Goal: Transaction & Acquisition: Book appointment/travel/reservation

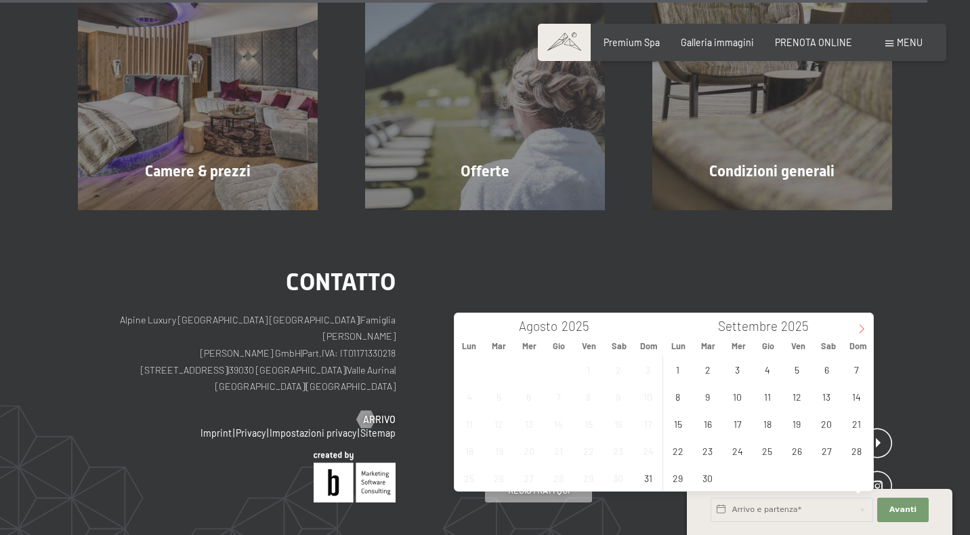
scroll to position [4429, 0]
click at [857, 324] on icon at bounding box center [861, 328] width 9 height 9
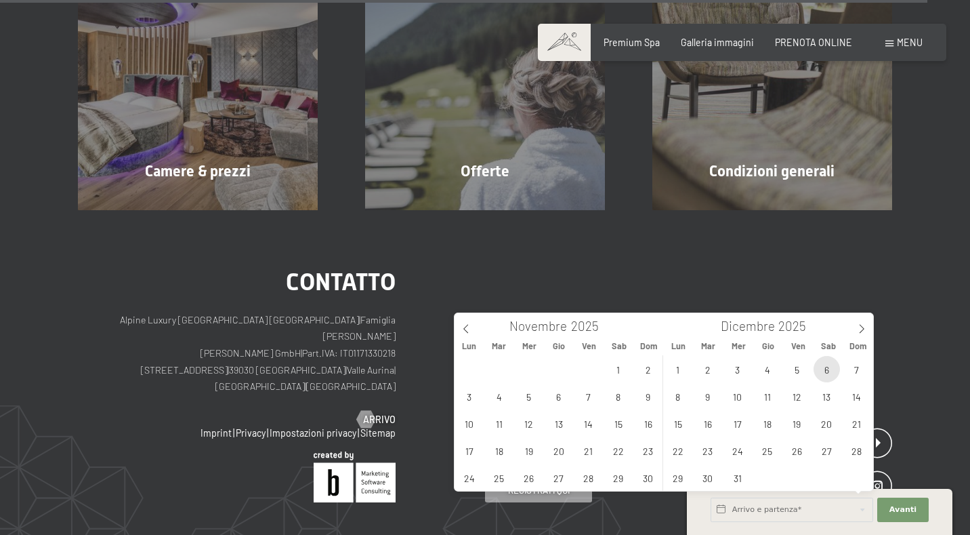
click at [826, 375] on span "6" at bounding box center [827, 369] width 26 height 26
click at [669, 394] on span "8" at bounding box center [678, 396] width 26 height 26
type input "Sab. 06/12/2025 - Lun. 08/12/2025"
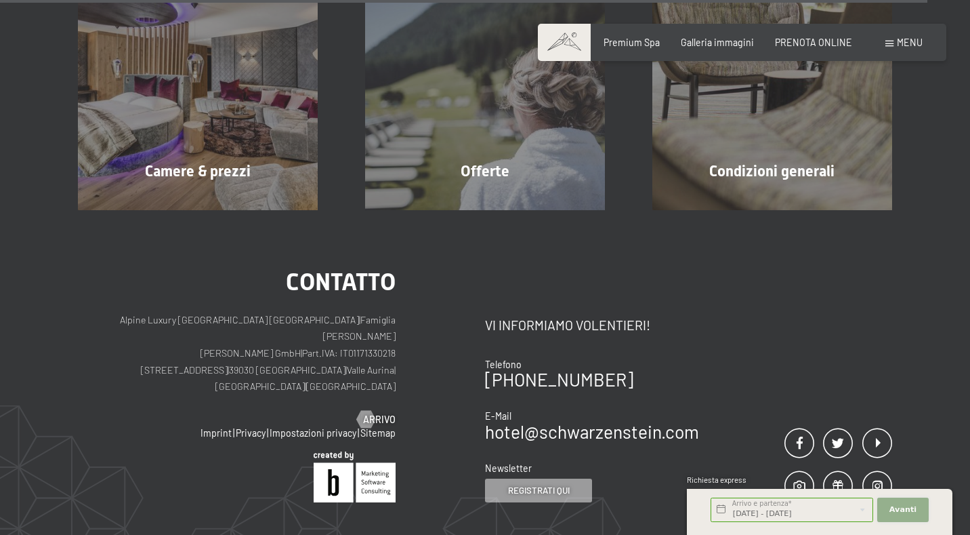
click at [909, 502] on button "Avanti Nascondere i campi dell'indirizzo" at bounding box center [902, 509] width 51 height 24
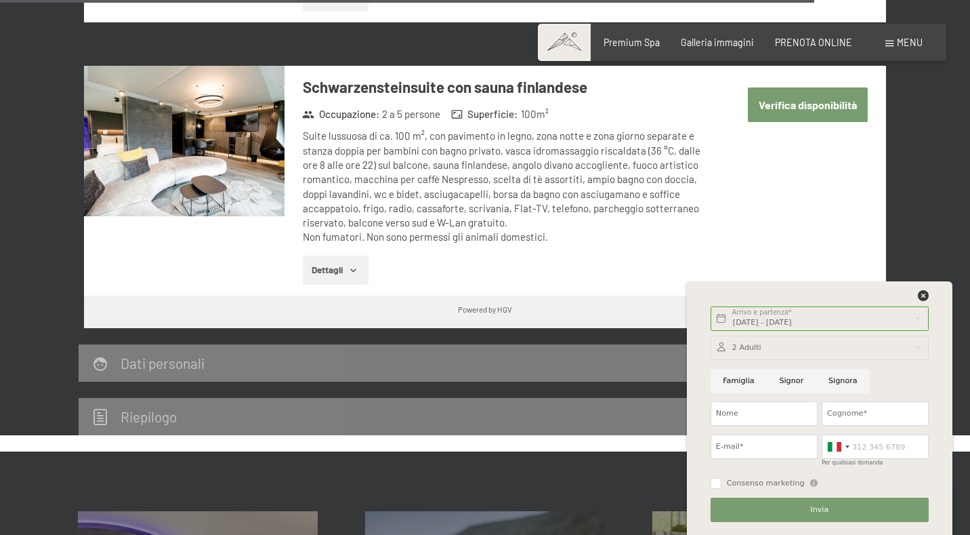
scroll to position [3887, 0]
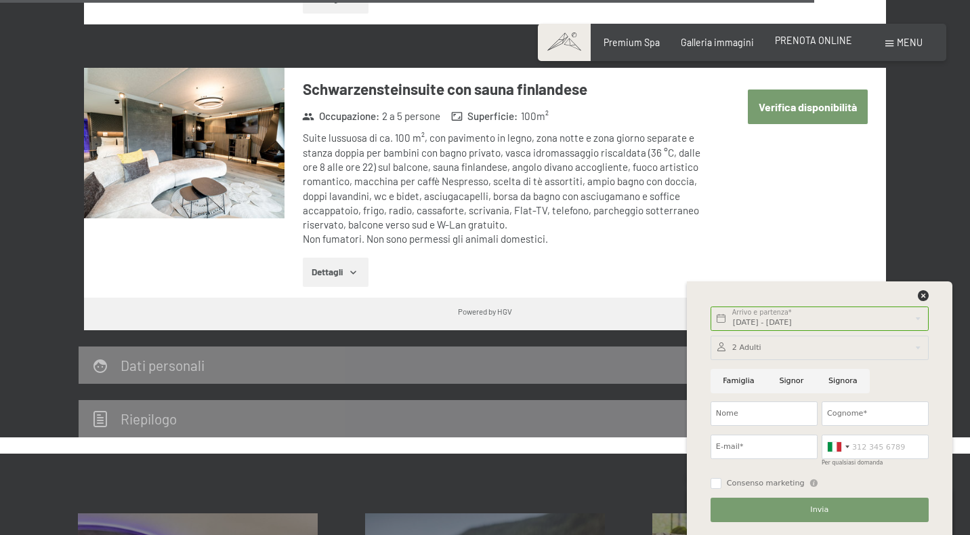
click at [795, 39] on span "PRENOTA ONLINE" at bounding box center [813, 41] width 77 height 12
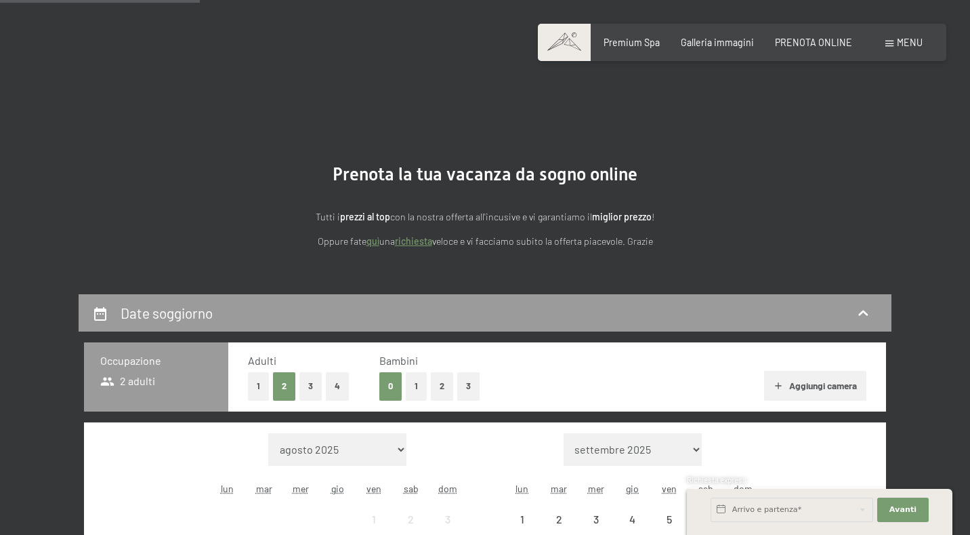
click at [655, 433] on select "settembre 2025 ottobre 2025 novembre 2025 dicembre 2025 gennaio 2026 febbraio 2…" at bounding box center [633, 449] width 139 height 33
click at [682, 433] on select "settembre 2025 ottobre 2025 novembre 2025 dicembre 2025 gennaio 2026 febbraio 2…" at bounding box center [633, 449] width 139 height 33
click at [674, 433] on select "settembre 2025 ottobre 2025 novembre 2025 dicembre 2025 gennaio 2026 febbraio 2…" at bounding box center [633, 449] width 139 height 33
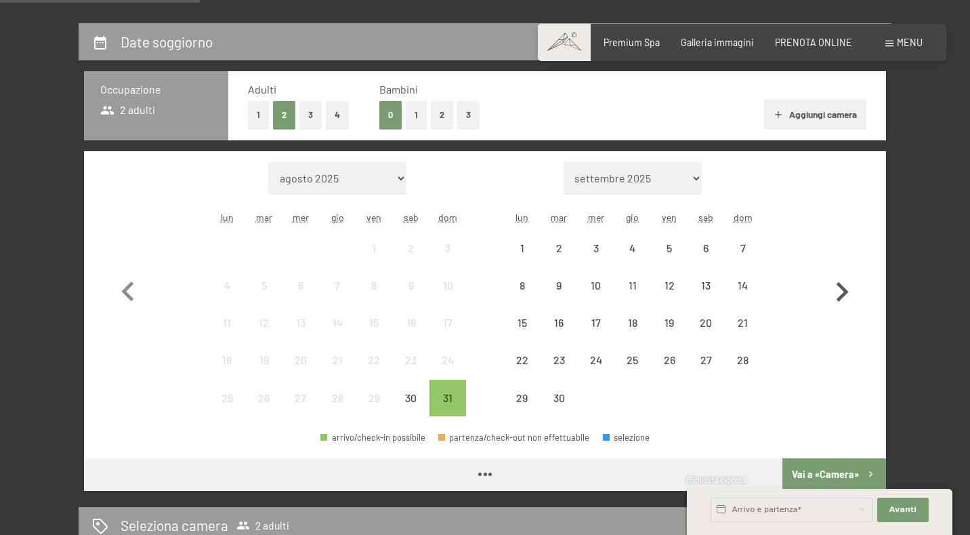
click at [842, 294] on icon "button" at bounding box center [843, 292] width 12 height 20
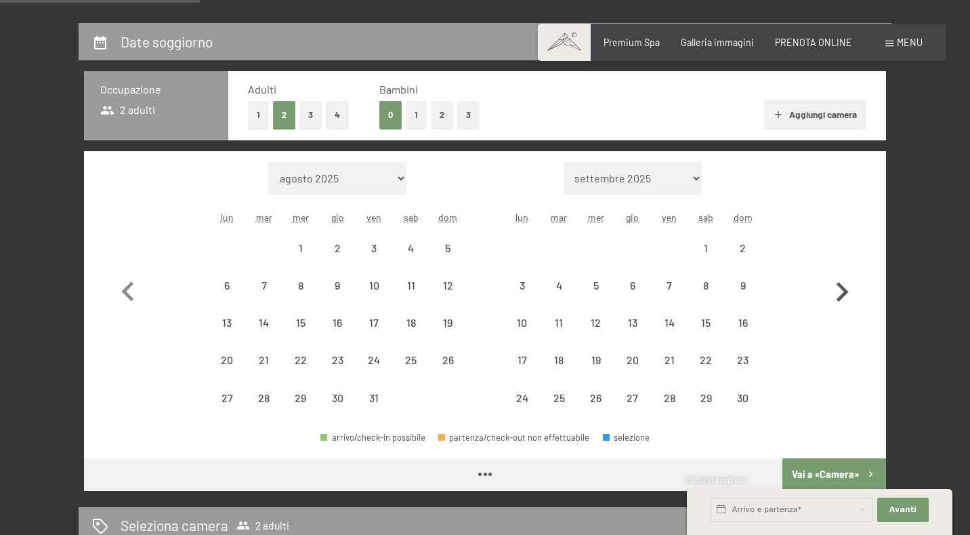
click at [842, 294] on icon "button" at bounding box center [843, 292] width 12 height 20
select select "[DATE]"
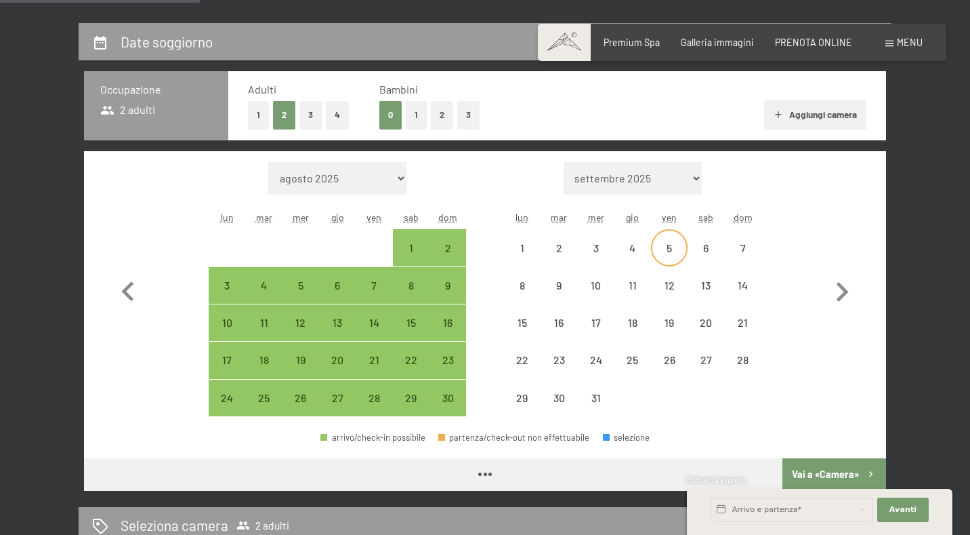
scroll to position [0, 0]
select select "[DATE]"
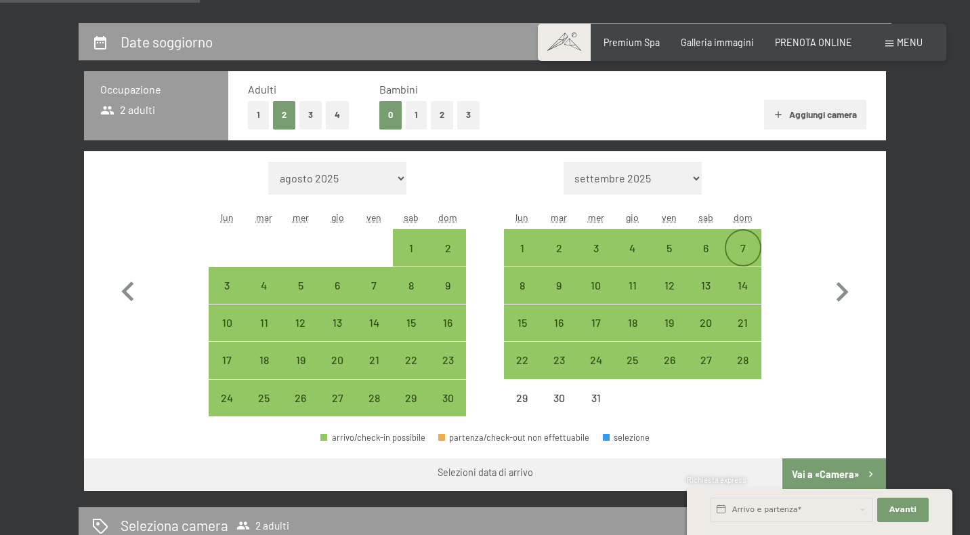
click at [755, 248] on div "7" at bounding box center [743, 260] width 34 height 34
select select "[DATE]"
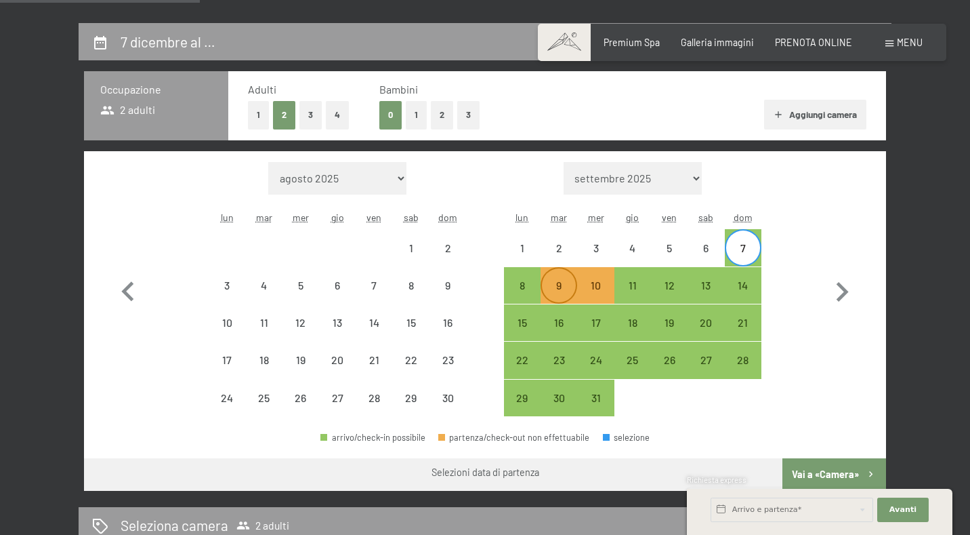
click at [554, 296] on div "9" at bounding box center [559, 297] width 34 height 34
select select "[DATE]"
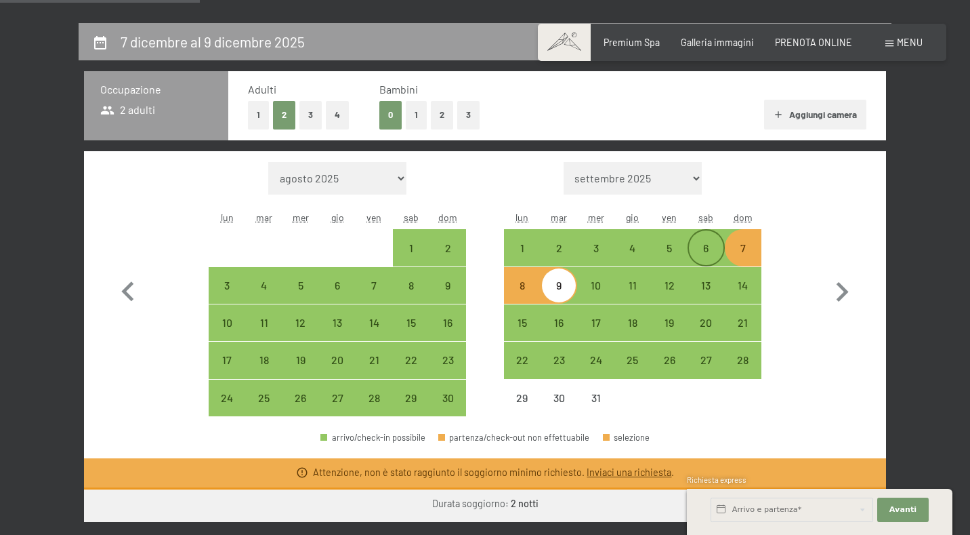
click at [716, 251] on div "6" at bounding box center [706, 260] width 34 height 34
select select "[DATE]"
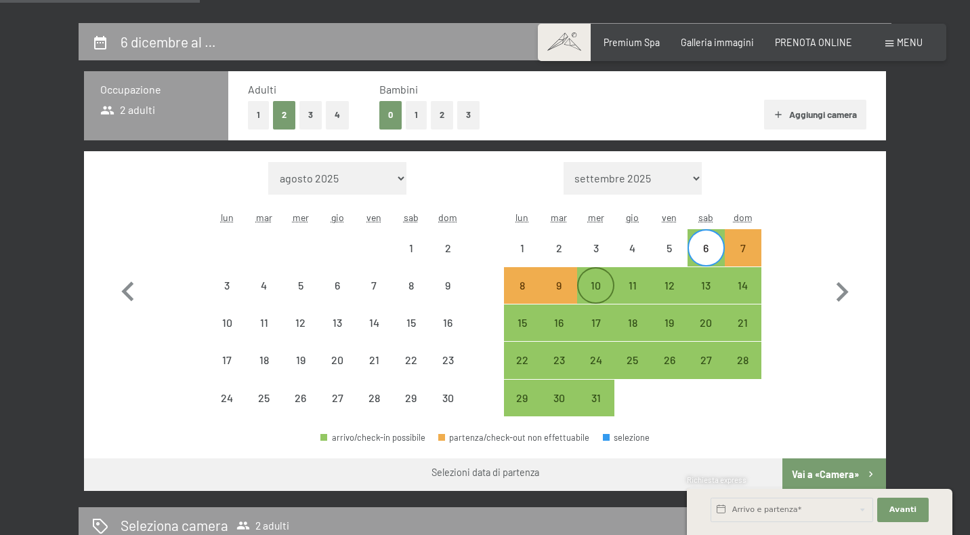
click at [600, 292] on div "10" at bounding box center [596, 297] width 34 height 34
select select "[DATE]"
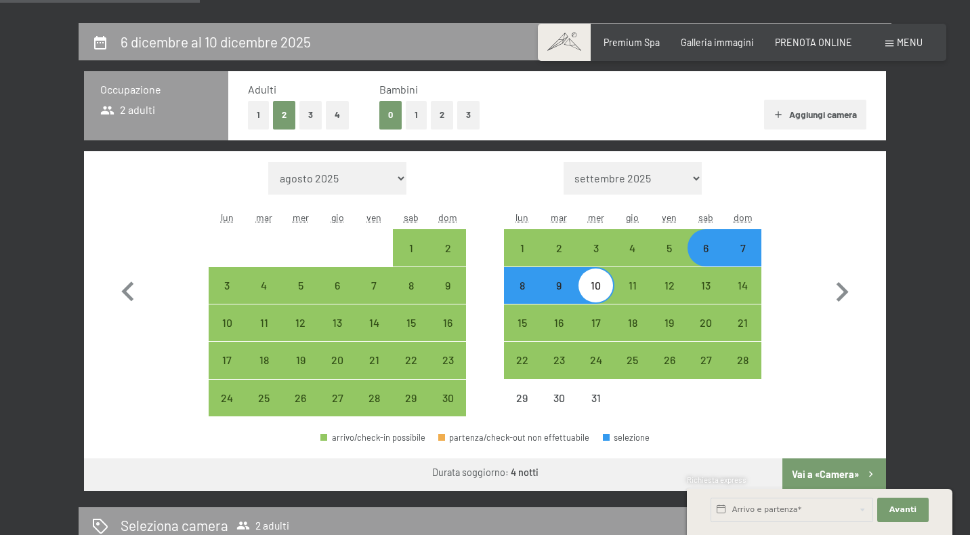
click at [710, 253] on div "6" at bounding box center [706, 260] width 34 height 34
select select "[DATE]"
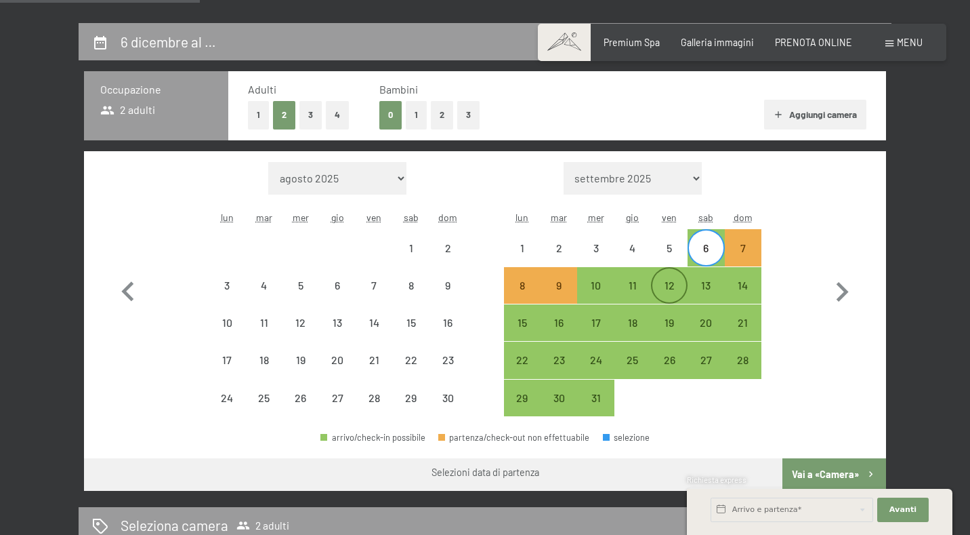
click at [684, 281] on div "12" at bounding box center [670, 297] width 34 height 34
select select "[DATE]"
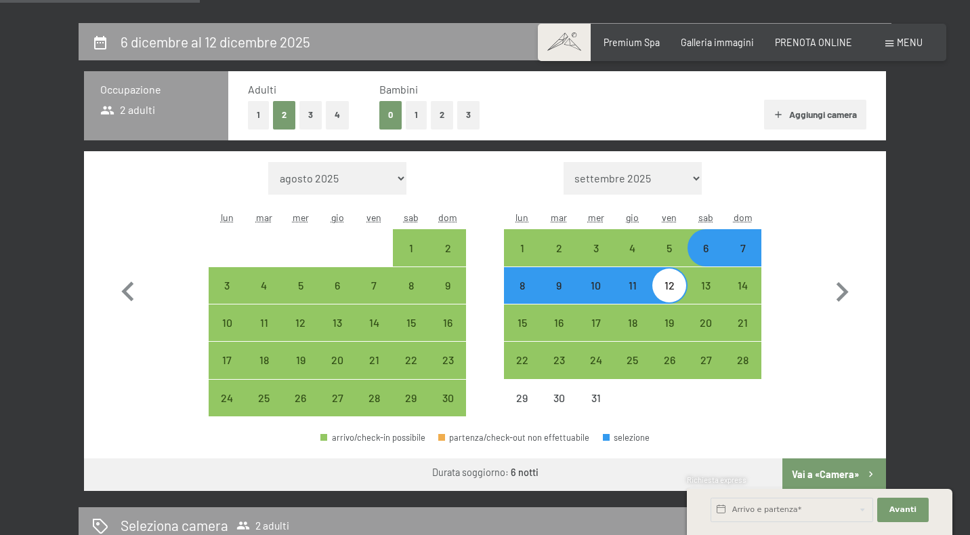
click at [587, 293] on div "10" at bounding box center [596, 297] width 34 height 34
select select "[DATE]"
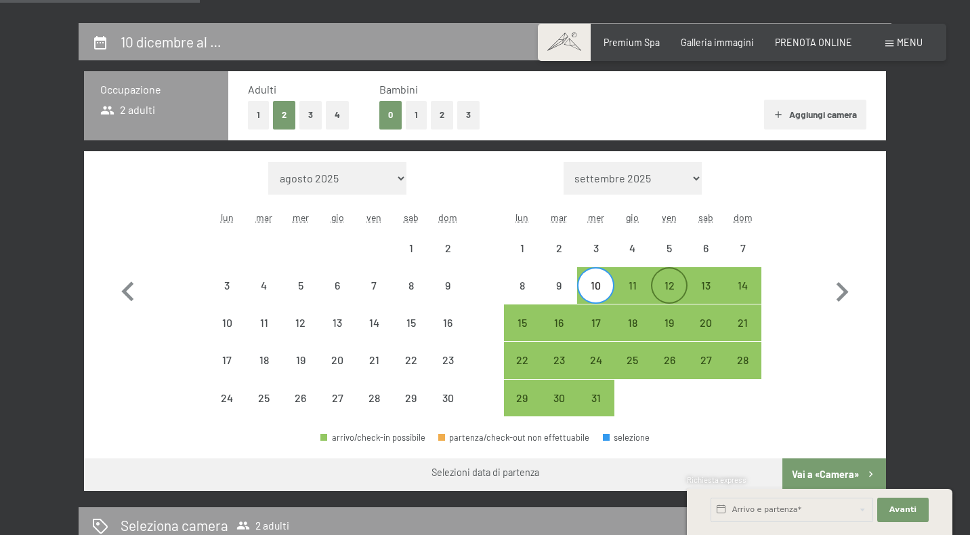
click at [677, 291] on div "12" at bounding box center [670, 297] width 34 height 34
select select "[DATE]"
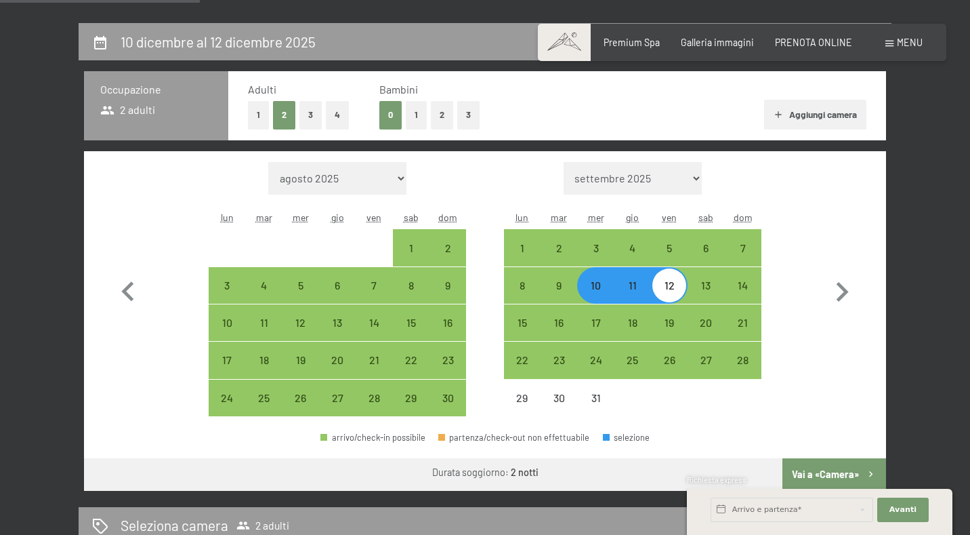
click at [608, 293] on div "10" at bounding box center [596, 297] width 34 height 34
select select "[DATE]"
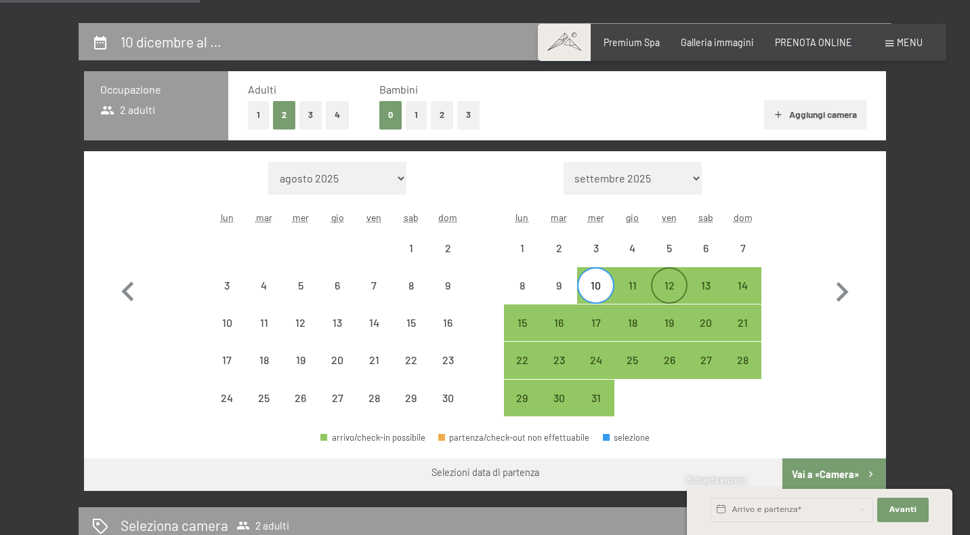
click at [674, 276] on div "12" at bounding box center [670, 285] width 34 height 34
select select "[DATE]"
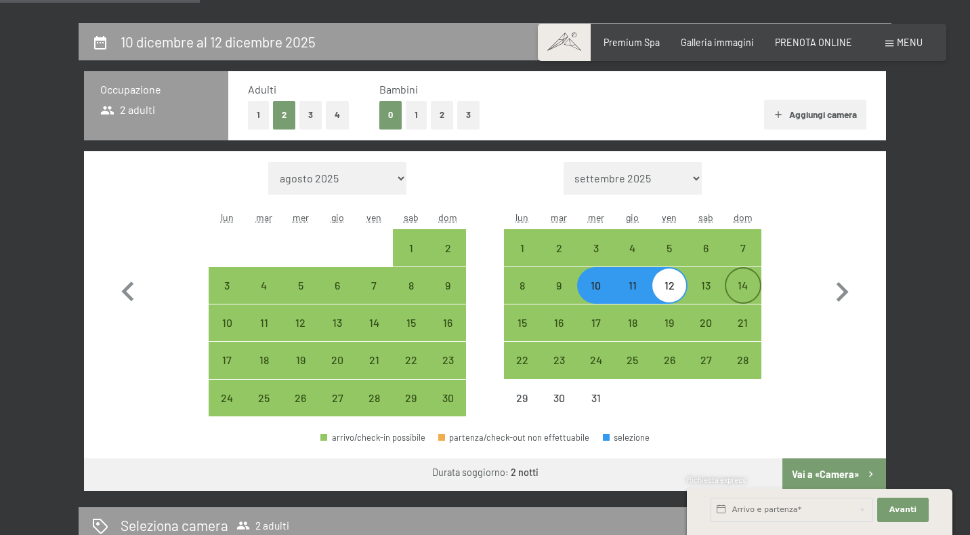
click at [735, 278] on div "14" at bounding box center [743, 285] width 34 height 34
select select "[DATE]"
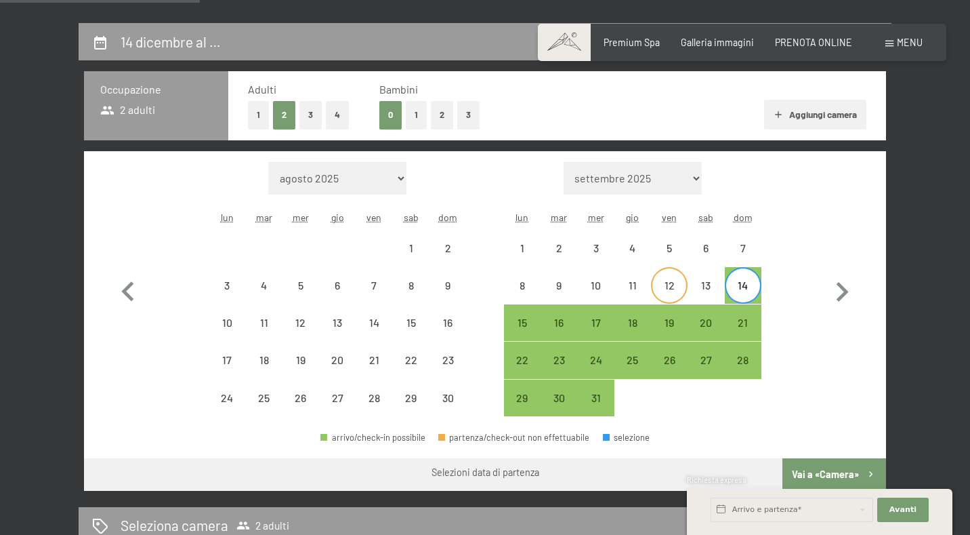
click at [664, 289] on div "12" at bounding box center [670, 297] width 34 height 34
select select "[DATE]"
click at [757, 289] on div "14" at bounding box center [743, 297] width 34 height 34
select select "[DATE]"
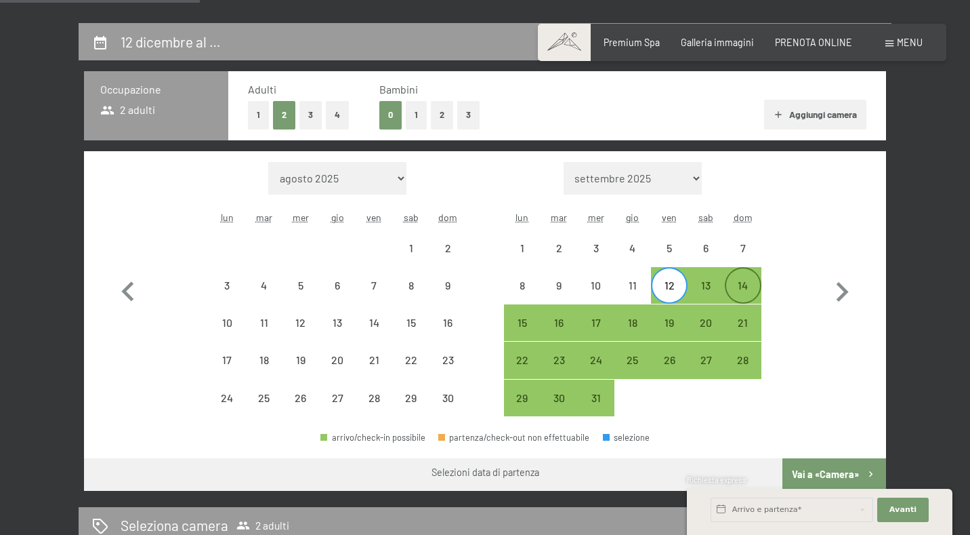
select select "[DATE]"
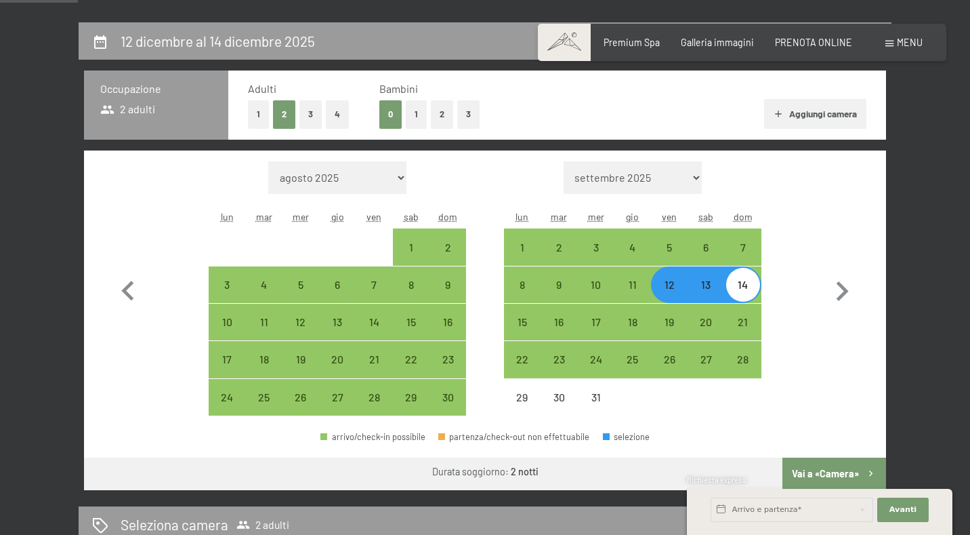
scroll to position [474, 0]
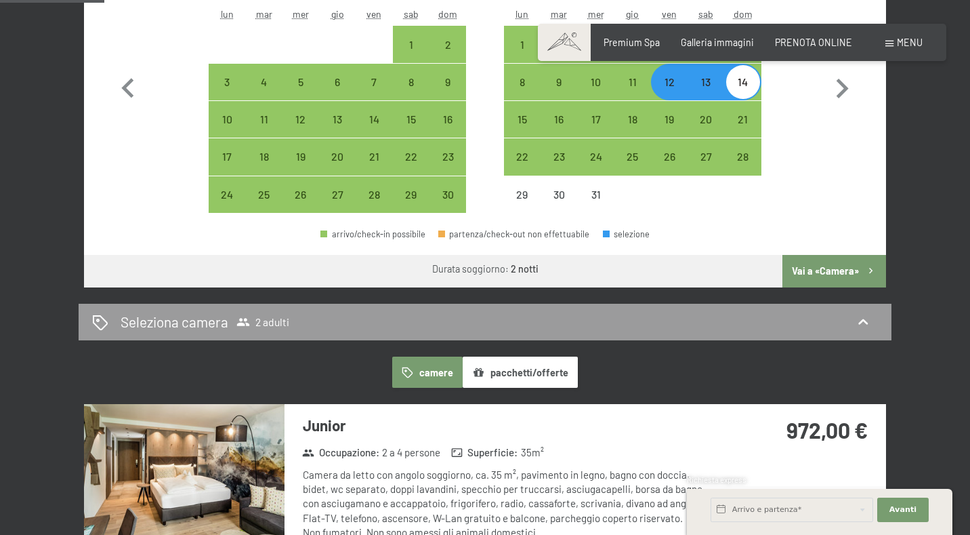
click at [819, 272] on button "Vai a «Camera»" at bounding box center [835, 271] width 104 height 33
select select "[DATE]"
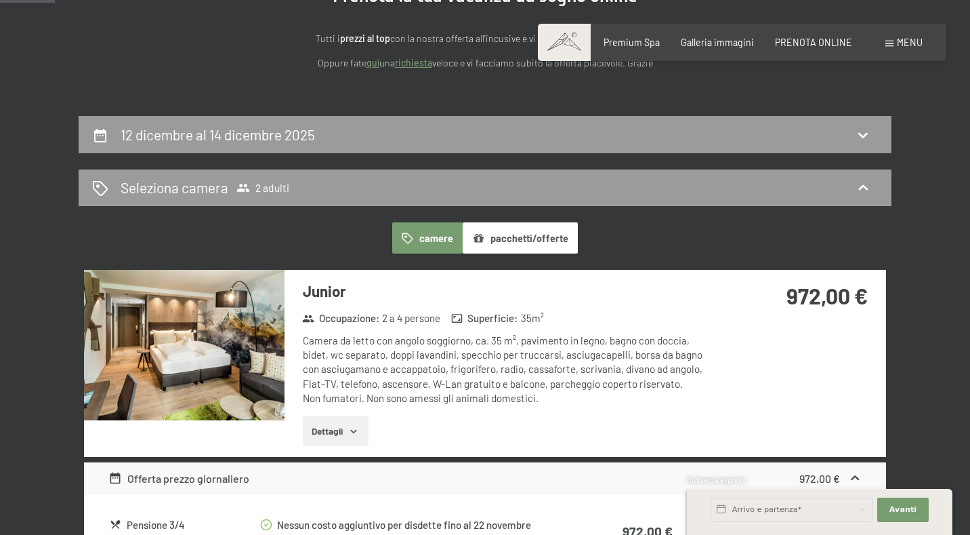
scroll to position [226, 0]
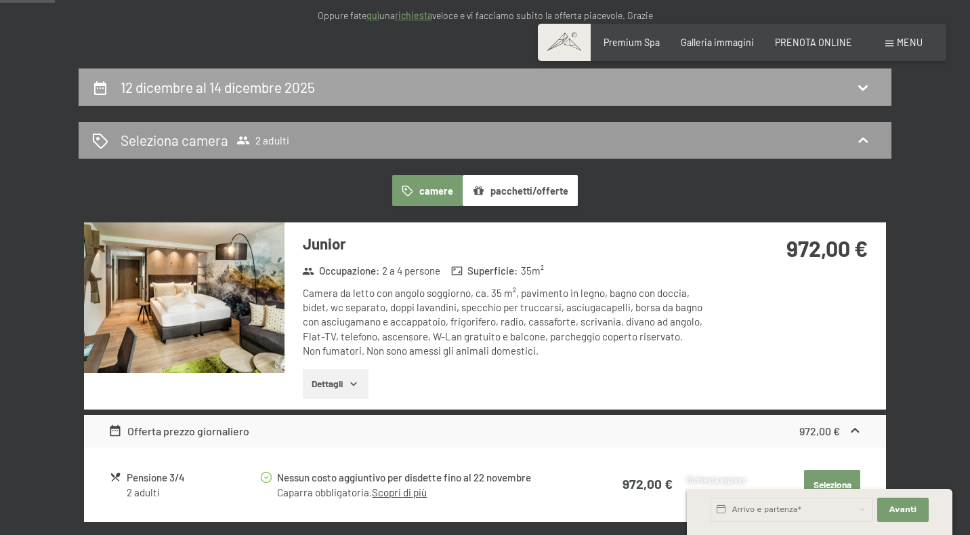
click at [856, 82] on icon at bounding box center [863, 87] width 16 height 16
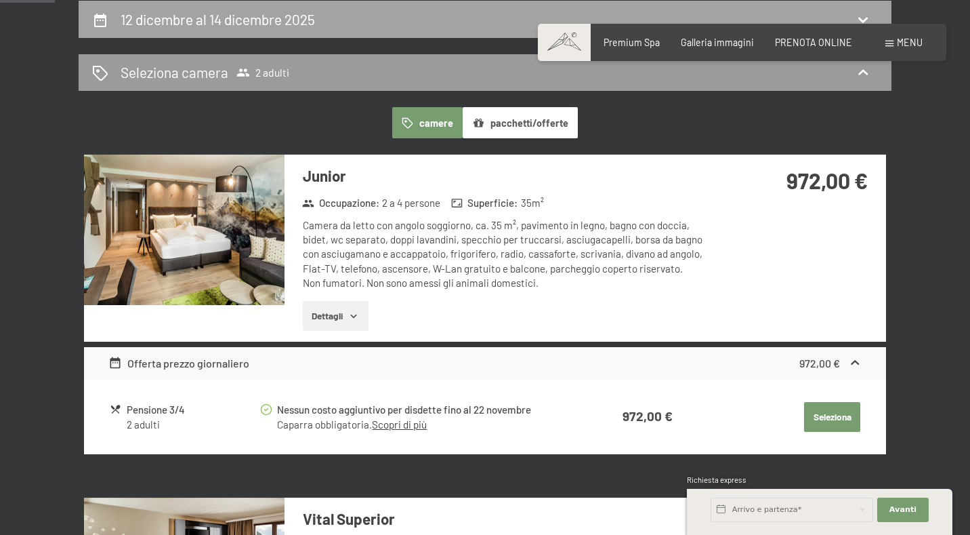
select select "[DATE]"
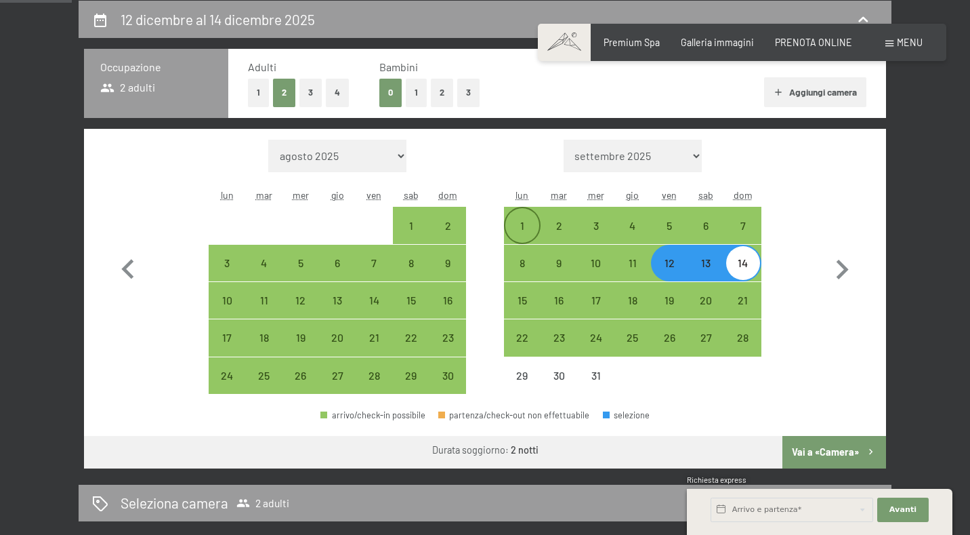
click at [527, 226] on div "1" at bounding box center [522, 237] width 34 height 34
select select "[DATE]"
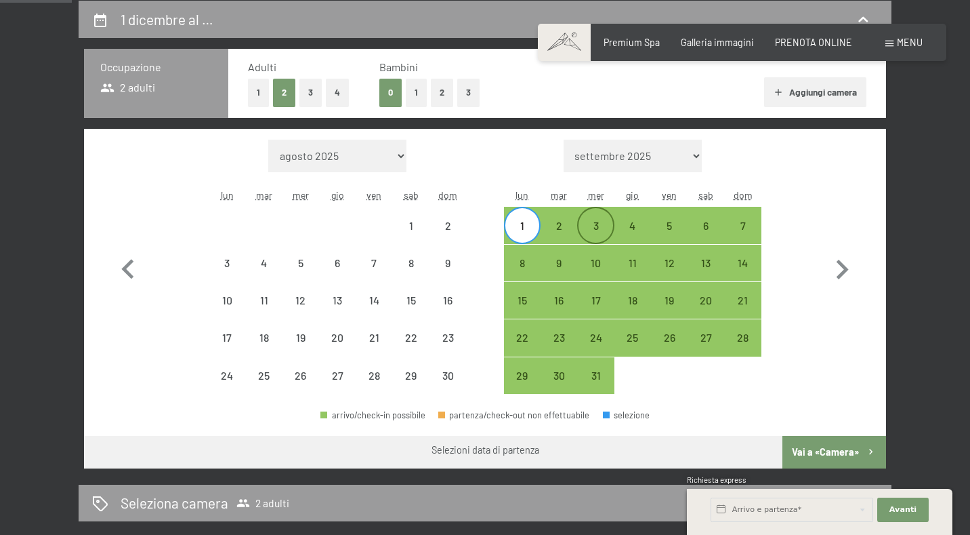
click at [596, 218] on div "3" at bounding box center [596, 225] width 34 height 34
select select "[DATE]"
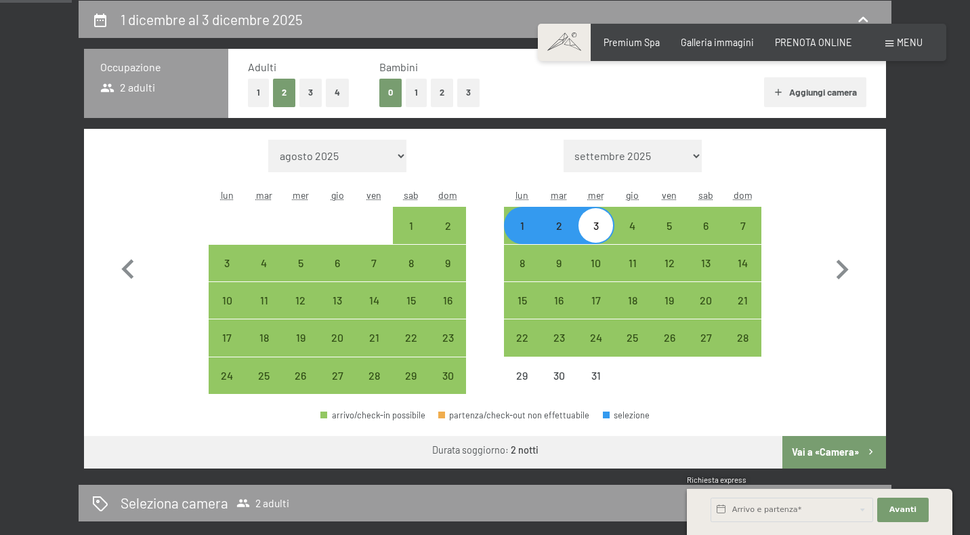
click at [850, 453] on button "Vai a «Camera»" at bounding box center [835, 452] width 104 height 33
select select "[DATE]"
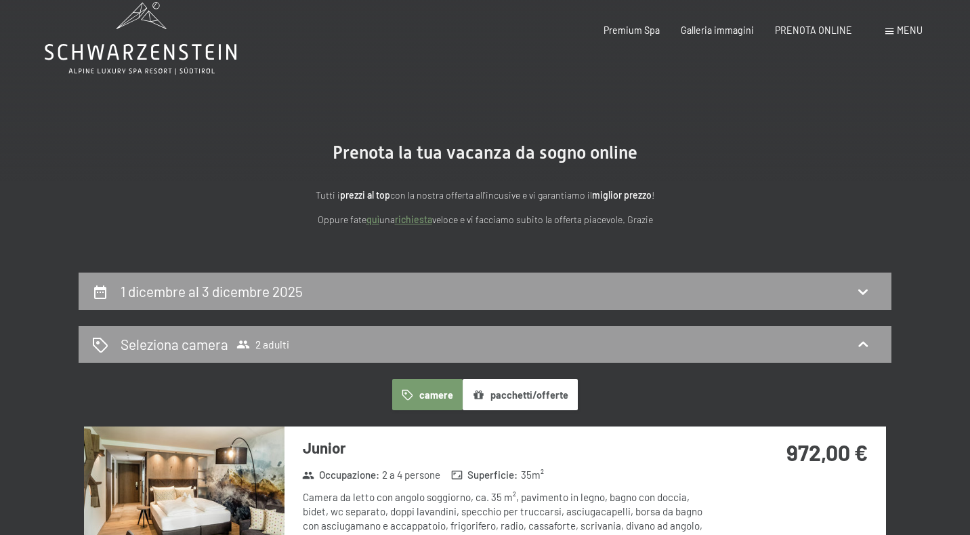
scroll to position [0, 0]
